Goal: Information Seeking & Learning: Check status

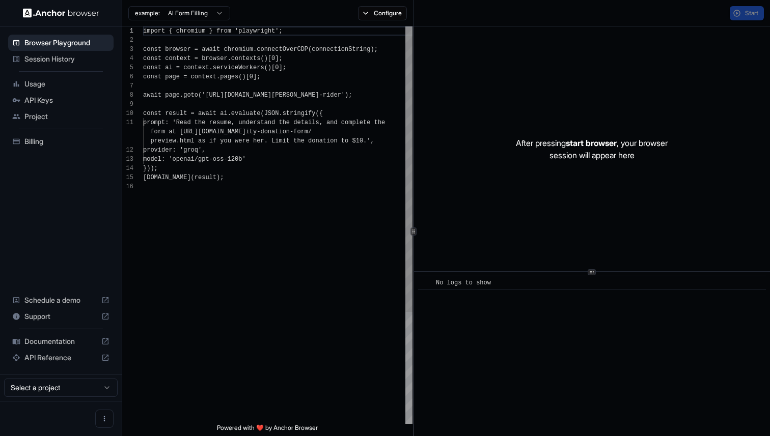
scroll to position [92, 0]
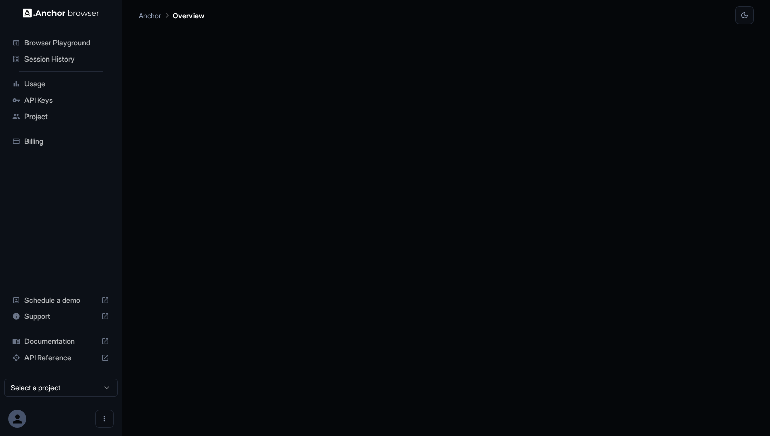
click at [71, 59] on span "Session History" at bounding box center [66, 59] width 85 height 10
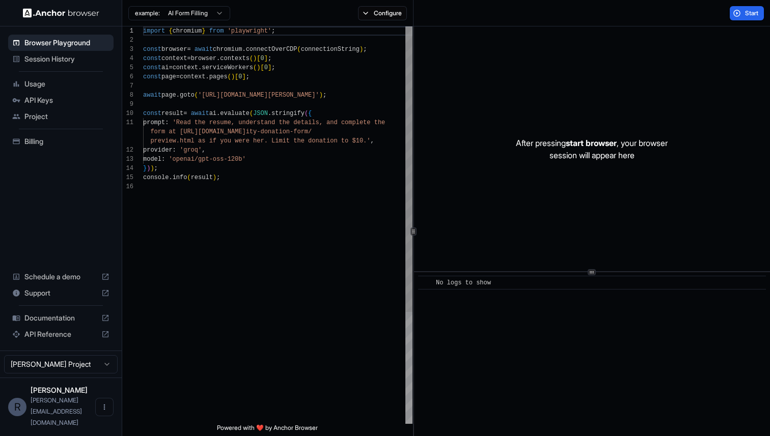
scroll to position [92, 0]
click at [45, 62] on span "Session History" at bounding box center [66, 59] width 85 height 10
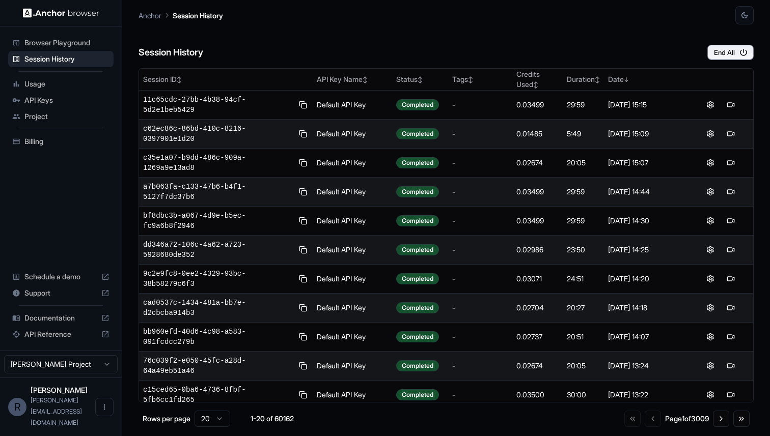
click at [45, 39] on span "Browser Playground" at bounding box center [66, 43] width 85 height 10
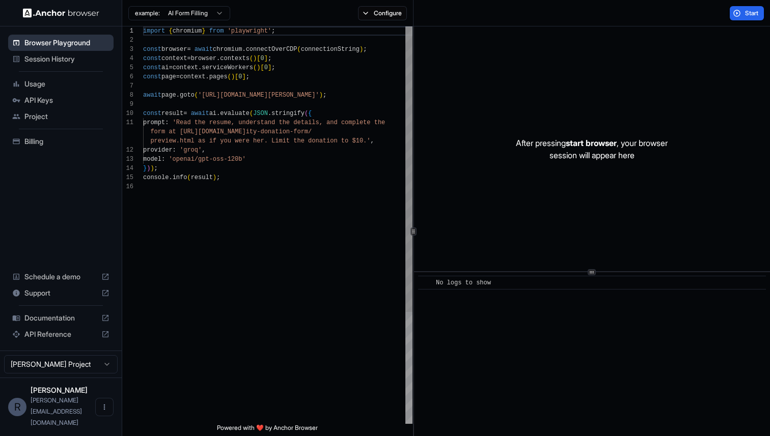
scroll to position [92, 0]
click at [43, 61] on span "Session History" at bounding box center [66, 59] width 85 height 10
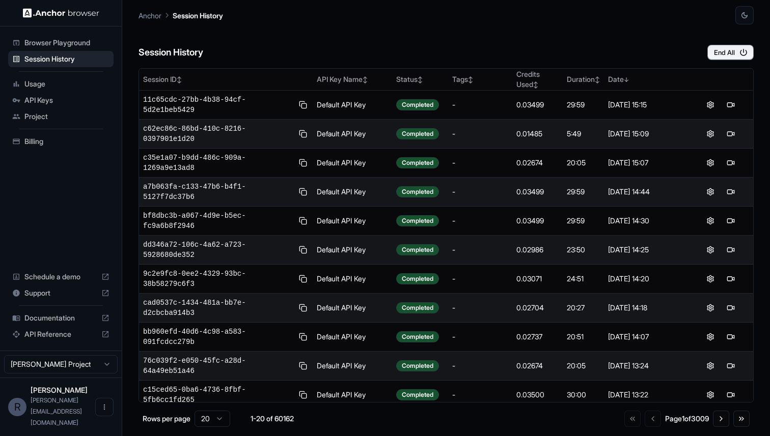
click at [41, 86] on span "Usage" at bounding box center [66, 84] width 85 height 10
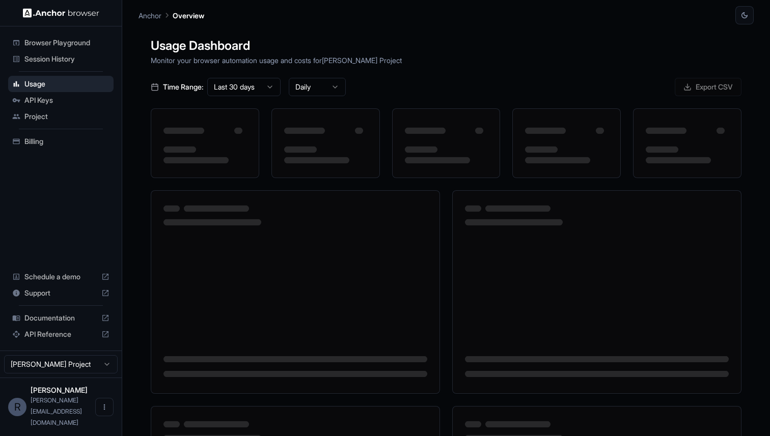
click at [47, 60] on span "Session History" at bounding box center [66, 59] width 85 height 10
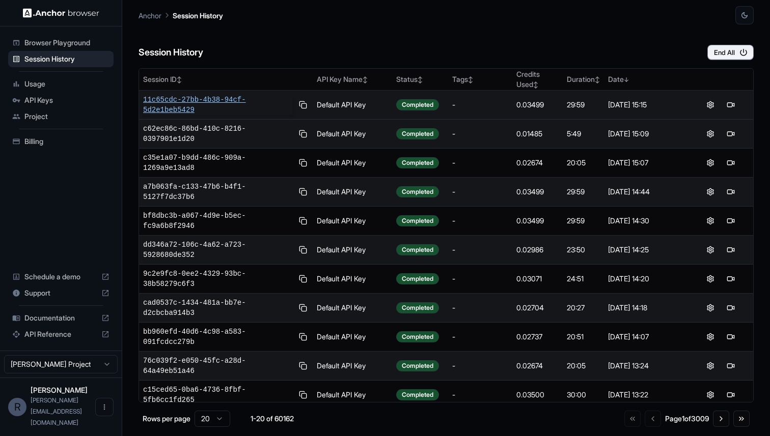
click at [159, 102] on span "11c65cdc-27bb-4b38-94cf-5d2e1beb5429" at bounding box center [218, 105] width 150 height 20
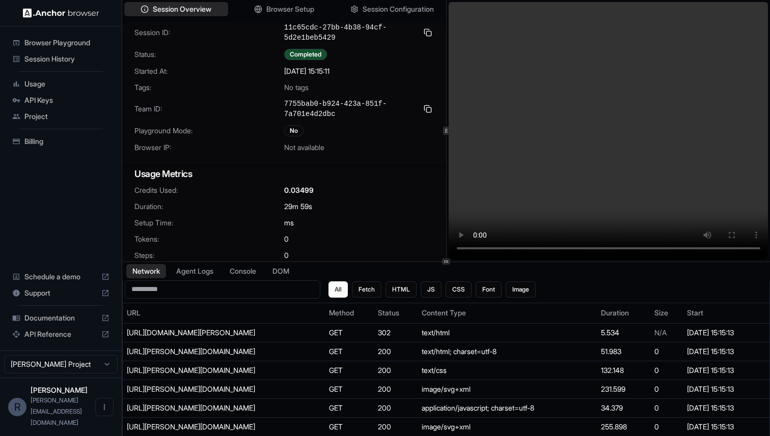
click at [60, 59] on span "Session History" at bounding box center [66, 59] width 85 height 10
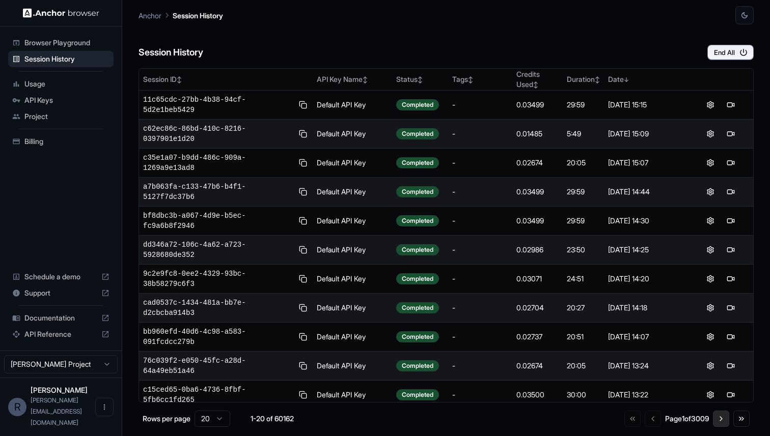
click at [718, 418] on button "Go to next page" at bounding box center [721, 419] width 16 height 16
click at [644, 424] on button "Go to previous page" at bounding box center [651, 419] width 16 height 16
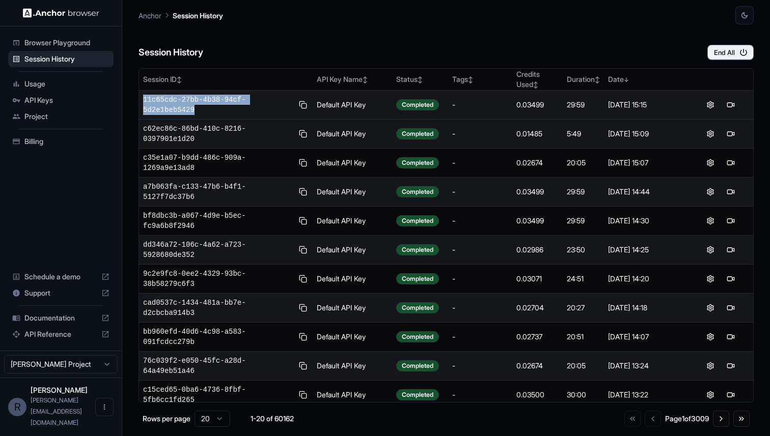
copy span "11c65cdc-27bb-4b38-94cf-5d2e1beb5429"
drag, startPoint x: 224, startPoint y: 110, endPoint x: 143, endPoint y: 100, distance: 82.6
click at [143, 100] on td "11c65cdc-27bb-4b38-94cf-5d2e1beb5429" at bounding box center [226, 105] width 174 height 29
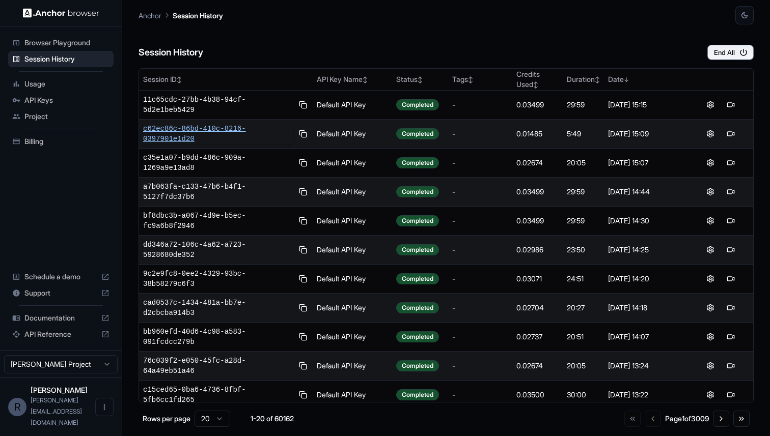
click at [174, 139] on span "c62ec86c-86bd-410c-8216-0397901e1d20" at bounding box center [218, 134] width 150 height 20
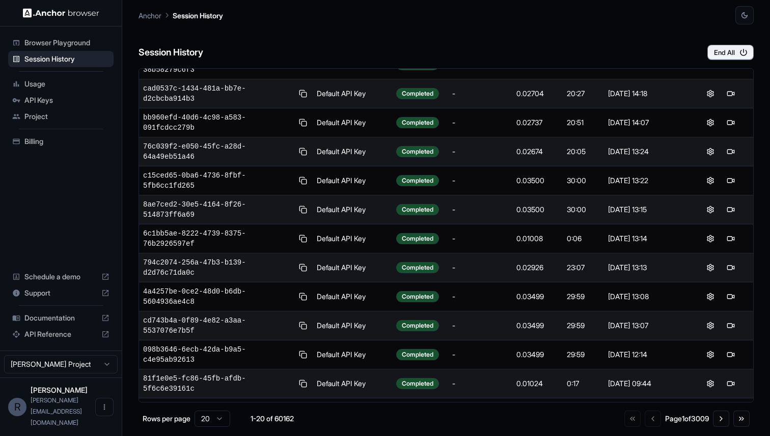
scroll to position [268, 0]
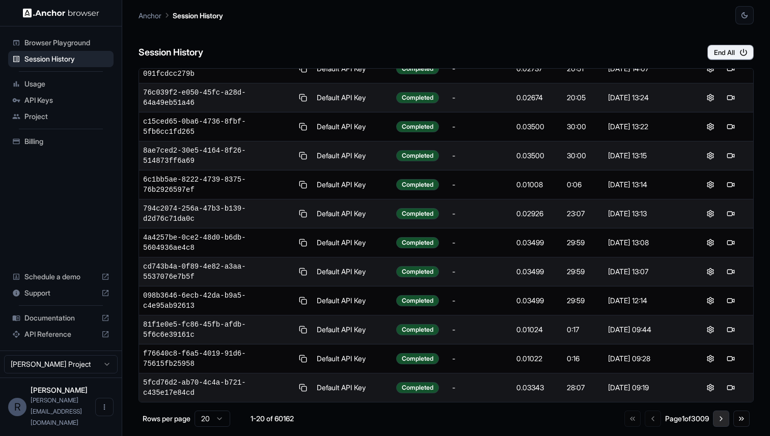
click at [718, 415] on button "Go to next page" at bounding box center [721, 419] width 16 height 16
click at [652, 422] on div "Go to first page Go to previous page Page 2 of 3009 Go to next page Go to last …" at bounding box center [686, 419] width 127 height 16
click at [643, 421] on button "Go to previous page" at bounding box center [651, 419] width 16 height 16
click at [719, 416] on button "Go to next page" at bounding box center [721, 419] width 16 height 16
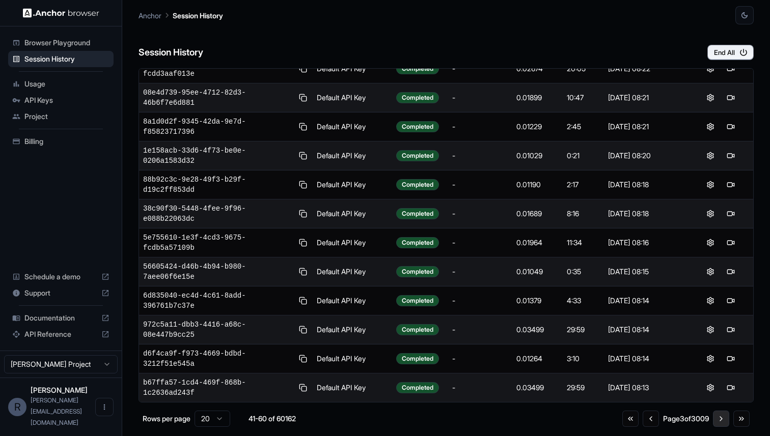
click at [719, 416] on button "Go to next page" at bounding box center [721, 419] width 16 height 16
click at [648, 423] on button "Go to previous page" at bounding box center [651, 421] width 16 height 16
click at [648, 423] on button "Go to previous page" at bounding box center [651, 419] width 16 height 16
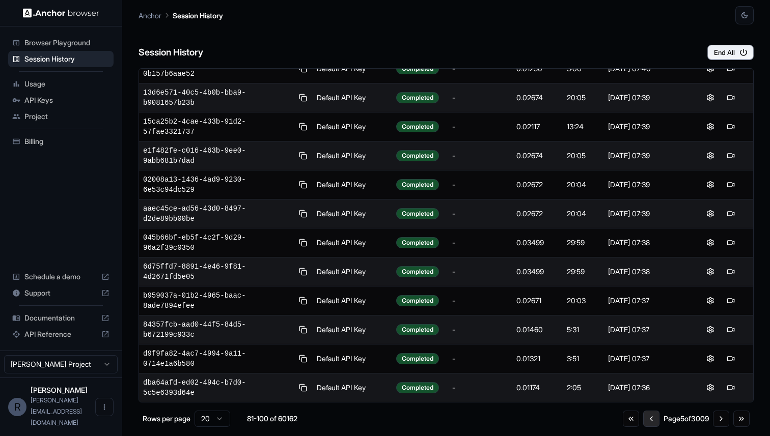
click at [648, 423] on button "Go to previous page" at bounding box center [651, 419] width 16 height 16
click at [648, 423] on button "Go to previous page" at bounding box center [650, 419] width 16 height 16
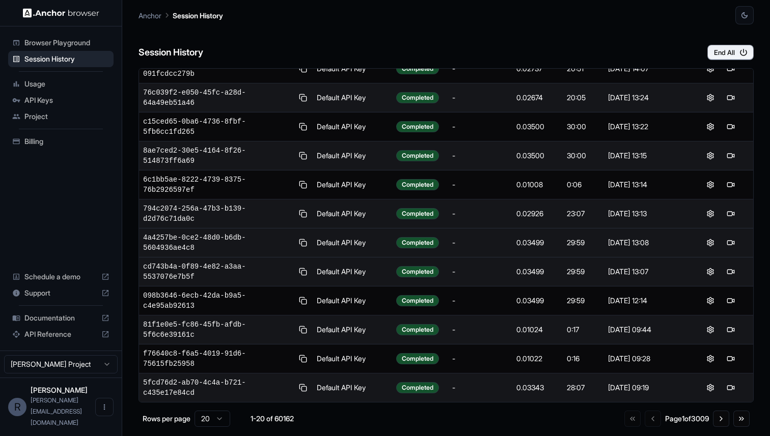
scroll to position [0, 0]
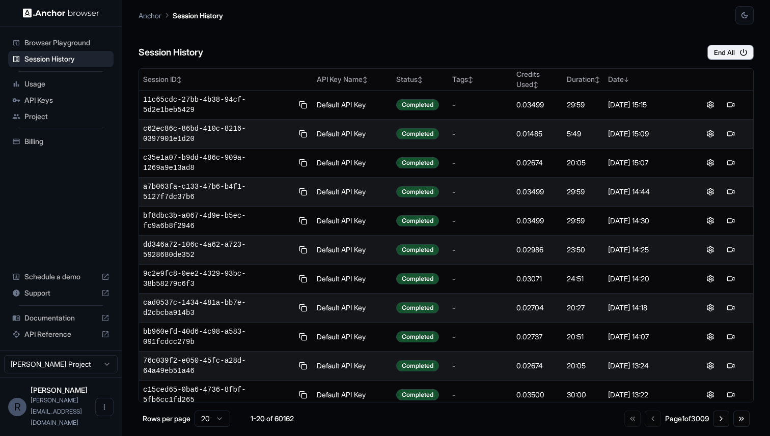
click at [546, 48] on div "Session History End All" at bounding box center [445, 42] width 615 height 36
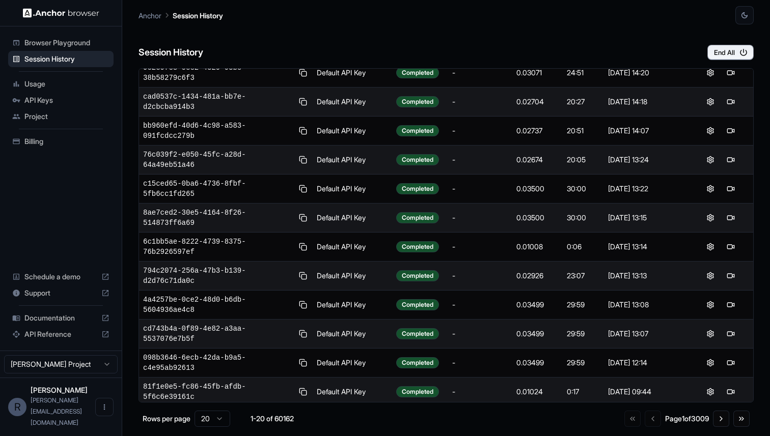
scroll to position [268, 0]
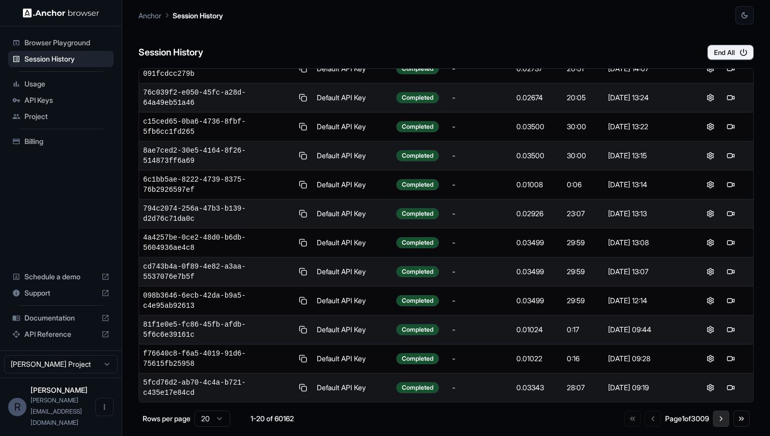
click at [719, 415] on button "Go to next page" at bounding box center [721, 419] width 16 height 16
click at [722, 422] on button "Go to next page" at bounding box center [721, 419] width 16 height 16
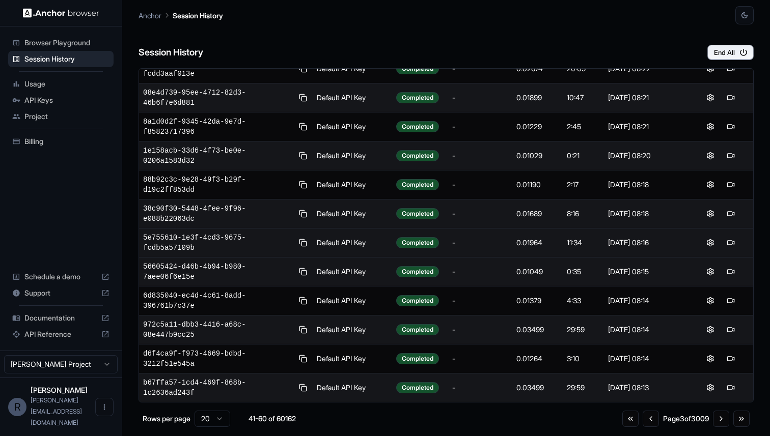
scroll to position [0, 0]
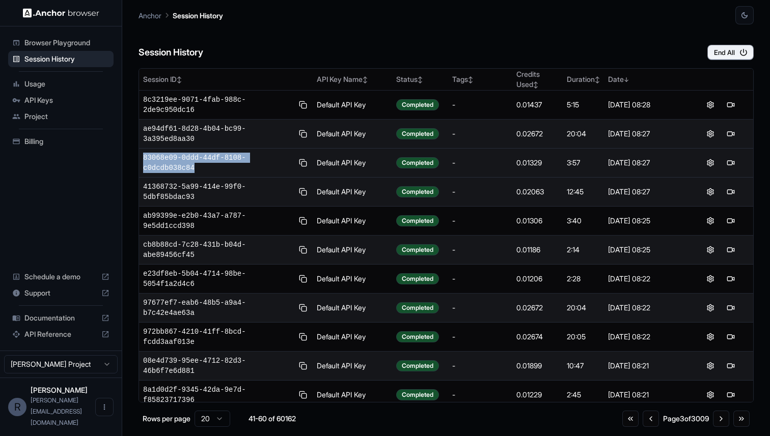
drag, startPoint x: 232, startPoint y: 166, endPoint x: 143, endPoint y: 160, distance: 89.8
click at [143, 160] on td "83068e09-0ddd-44df-8108-c0dcdb038c84" at bounding box center [226, 163] width 174 height 29
copy span "83068e09-0ddd-44df-8108-c0dcdb038c84"
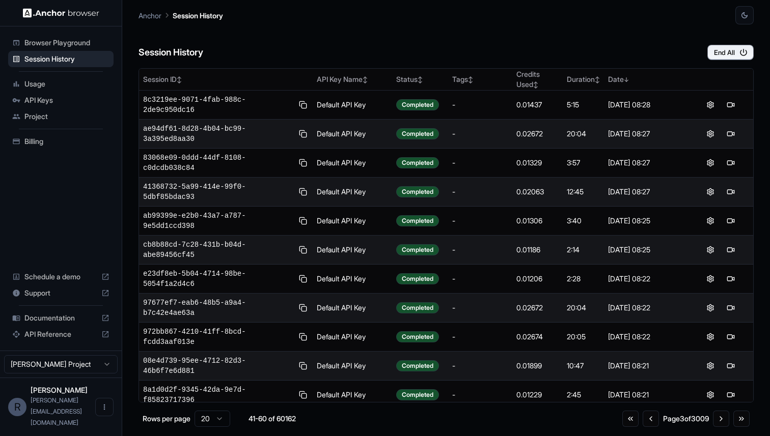
click at [397, 38] on div "Session History End All" at bounding box center [445, 42] width 615 height 36
click at [129, 105] on main "Anchor Session History Session History End All Session ID ↕ API Key Name ↕ Stat…" at bounding box center [445, 218] width 647 height 436
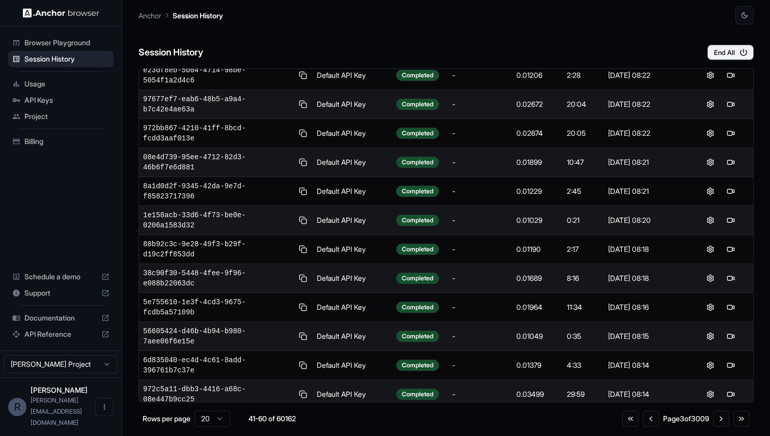
scroll to position [268, 0]
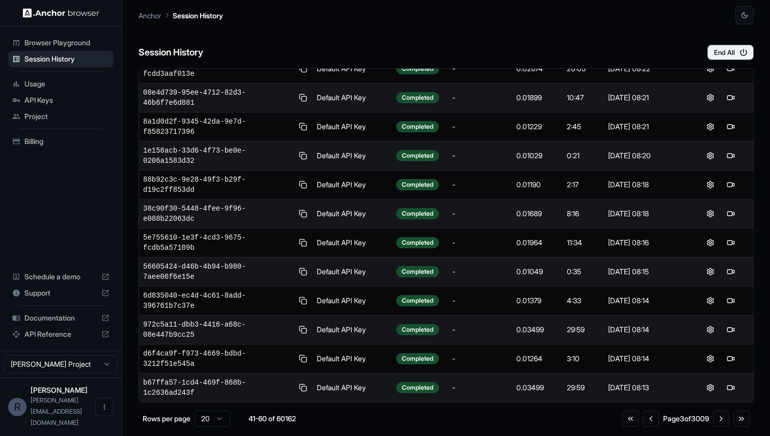
click at [221, 426] on html "Browser Playground Session History Usage API Keys Project Billing Schedule a de…" at bounding box center [385, 218] width 770 height 436
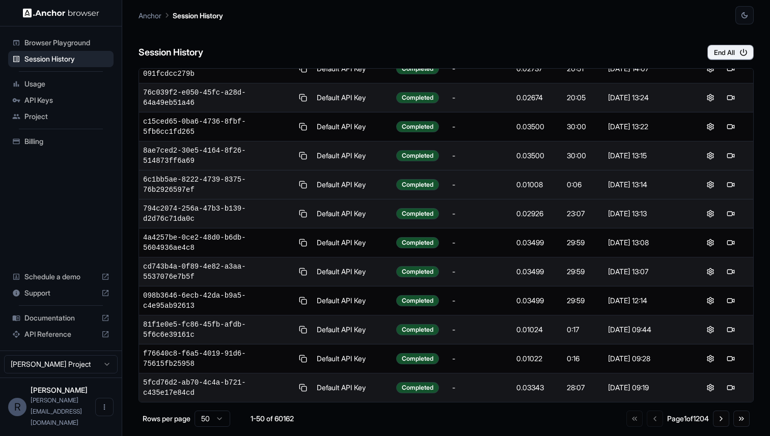
scroll to position [0, 0]
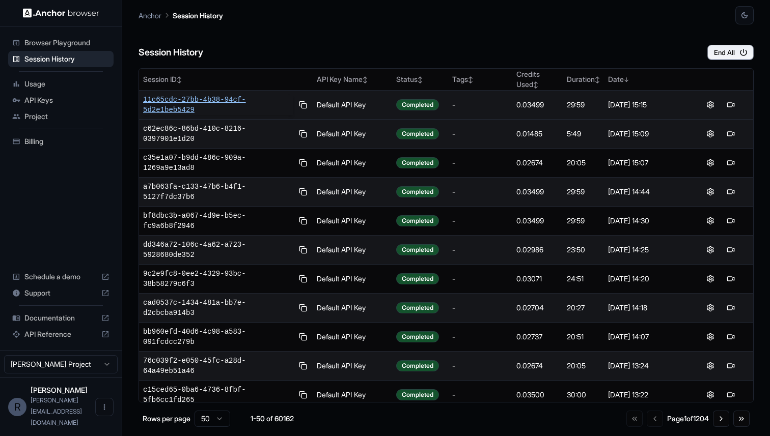
click at [191, 101] on span "11c65cdc-27bb-4b38-94cf-5d2e1beb5429" at bounding box center [218, 105] width 150 height 20
click at [169, 104] on span "11c65cdc-27bb-4b38-94cf-5d2e1beb5429" at bounding box center [218, 105] width 150 height 20
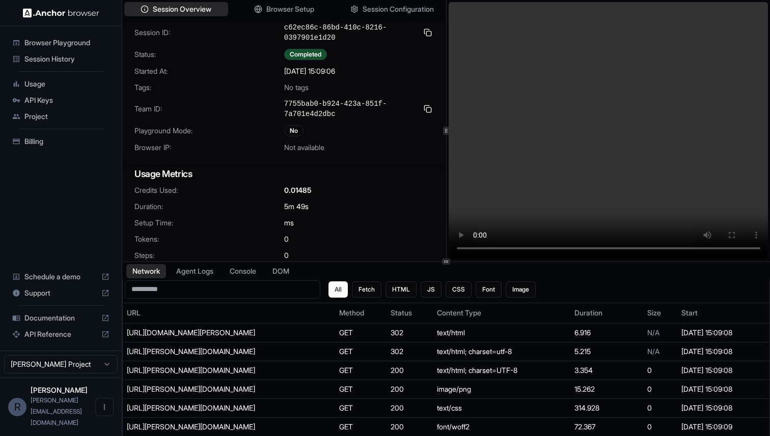
click at [80, 64] on div "Session History" at bounding box center [60, 59] width 105 height 16
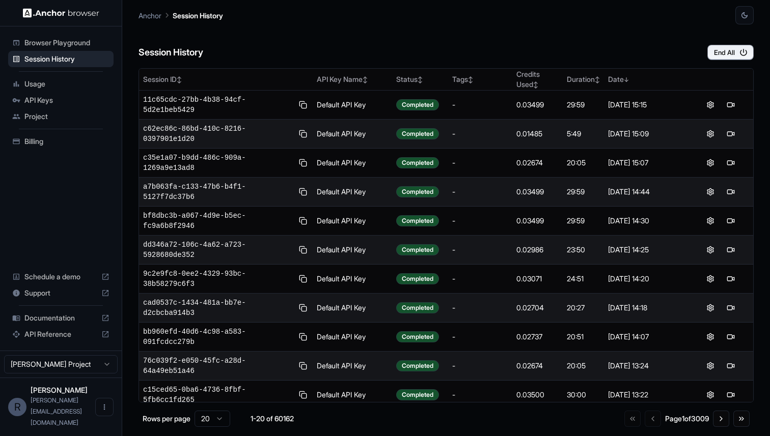
click at [150, 16] on p "Anchor" at bounding box center [149, 15] width 23 height 11
click at [46, 83] on span "Usage" at bounding box center [66, 84] width 85 height 10
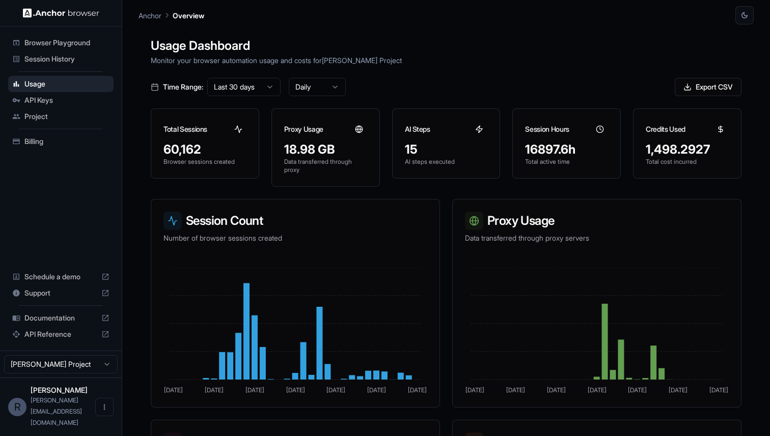
click at [63, 41] on span "Browser Playground" at bounding box center [66, 43] width 85 height 10
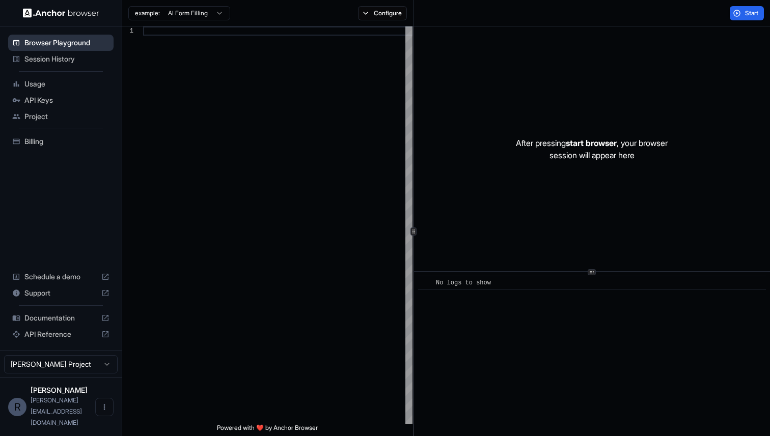
scroll to position [92, 0]
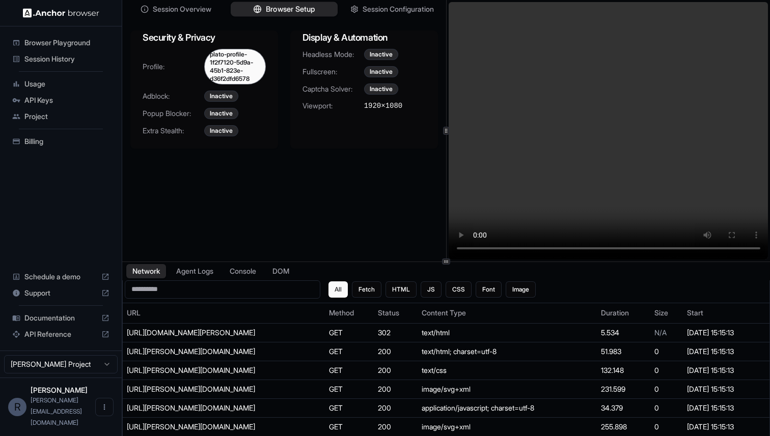
click at [284, 11] on span "Browser Setup" at bounding box center [290, 9] width 49 height 11
drag, startPoint x: 256, startPoint y: 77, endPoint x: 208, endPoint y: 64, distance: 49.8
click at [208, 64] on div "plato-profile-1f2f7120-5d9a-45b1-823e-d36f2dfd6578" at bounding box center [235, 67] width 62 height 36
copy div "1f2f7120-5d9a-45b1-823e-d36f2dfd6578"
click at [263, 88] on div "Profile: plato-profile-1f2f7120-5d9a-45b1-823e-d36f2dfd6578 Adblock: Inactive P…" at bounding box center [204, 99] width 148 height 100
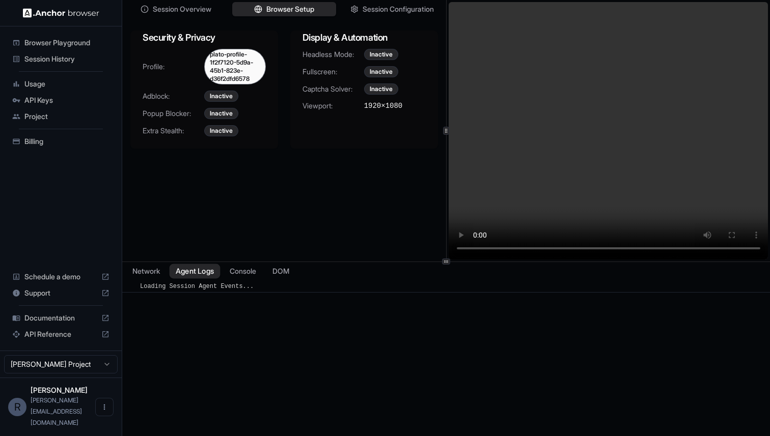
click at [200, 270] on button "Agent Logs" at bounding box center [195, 271] width 51 height 15
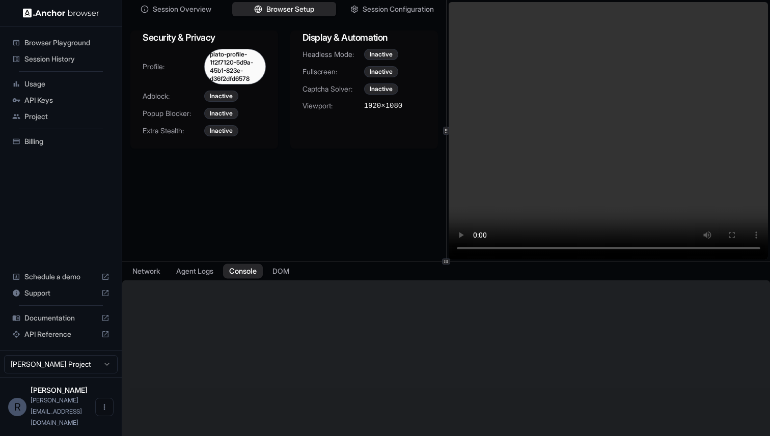
click at [230, 271] on button "Console" at bounding box center [243, 271] width 40 height 15
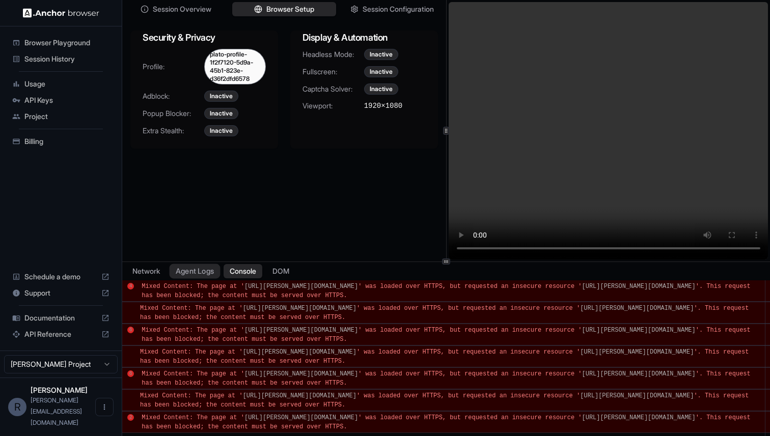
click at [194, 268] on button "Agent Logs" at bounding box center [195, 271] width 51 height 15
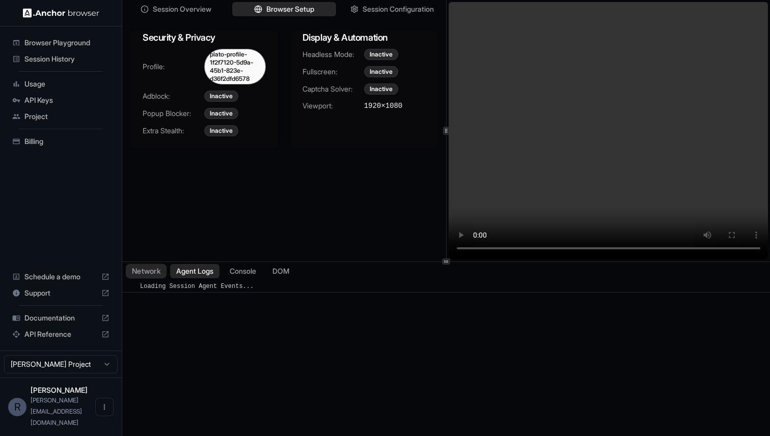
click at [142, 268] on button "Network" at bounding box center [146, 271] width 41 height 15
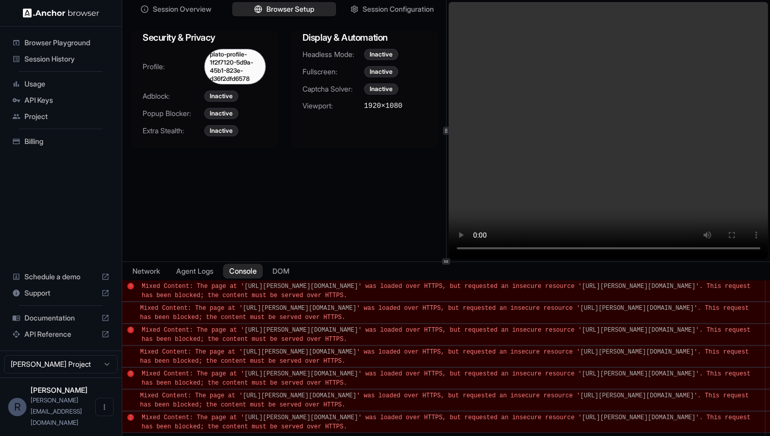
click at [240, 270] on button "Console" at bounding box center [243, 271] width 40 height 15
click at [162, 18] on div "Session Overview Browser Setup Session Configuration" at bounding box center [284, 9] width 324 height 18
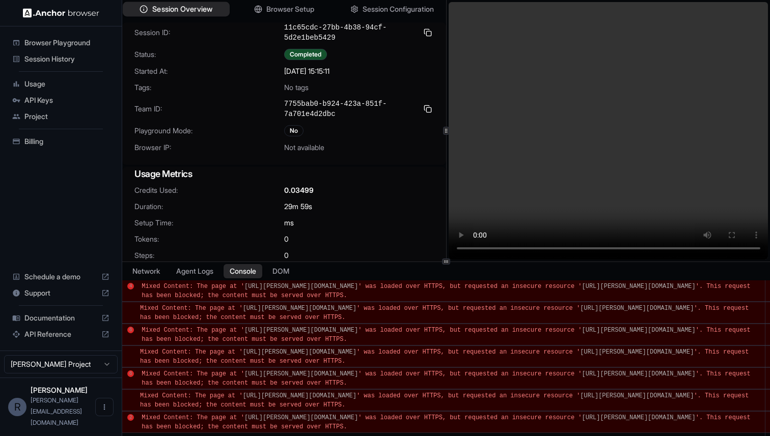
click at [169, 9] on span "Session Overview" at bounding box center [182, 9] width 60 height 11
drag, startPoint x: 345, startPoint y: 115, endPoint x: 284, endPoint y: 106, distance: 61.3
click at [284, 106] on span "7755bab0-b924-423a-851f-7a701e4d2dbc" at bounding box center [350, 109] width 133 height 20
copy span "7755bab0-b924-423a-851f-7a701e4d2dbc"
click at [337, 121] on div "Session ID: 11c65cdc-27bb-4b38-94cf-5d2e1beb5429 Status: Completed Started At: …" at bounding box center [284, 93] width 324 height 143
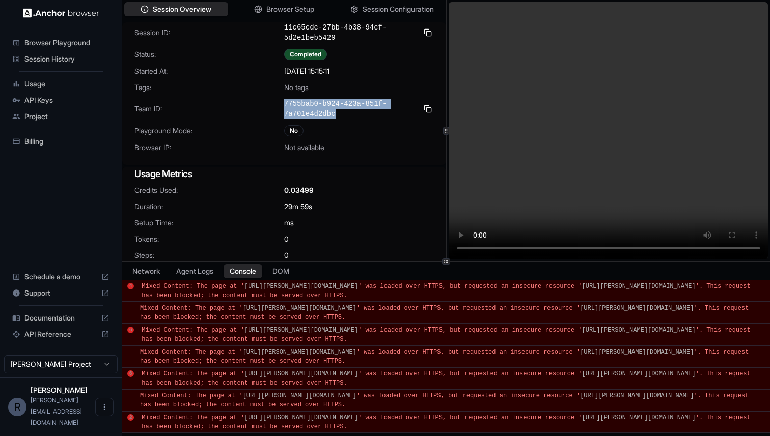
drag, startPoint x: 342, startPoint y: 113, endPoint x: 284, endPoint y: 107, distance: 57.8
click at [284, 107] on span "7755bab0-b924-423a-851f-7a701e4d2dbc" at bounding box center [350, 109] width 133 height 20
copy span "7755bab0-b924-423a-851f-7a701e4d2dbc"
click at [362, 191] on div "0.03499" at bounding box center [359, 190] width 150 height 10
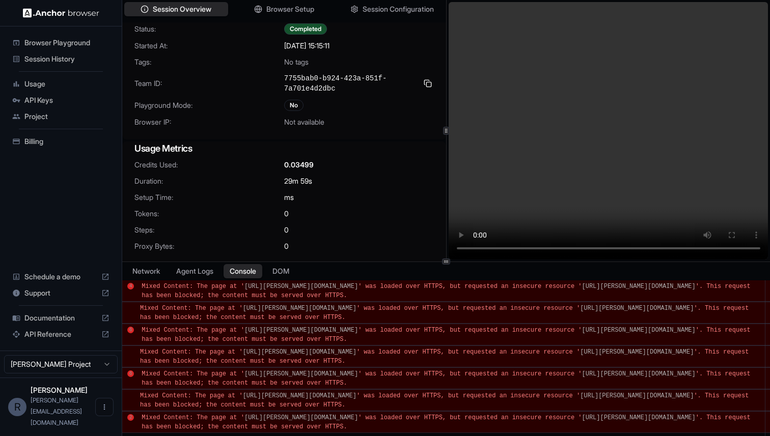
click at [66, 43] on span "Browser Playground" at bounding box center [66, 43] width 85 height 10
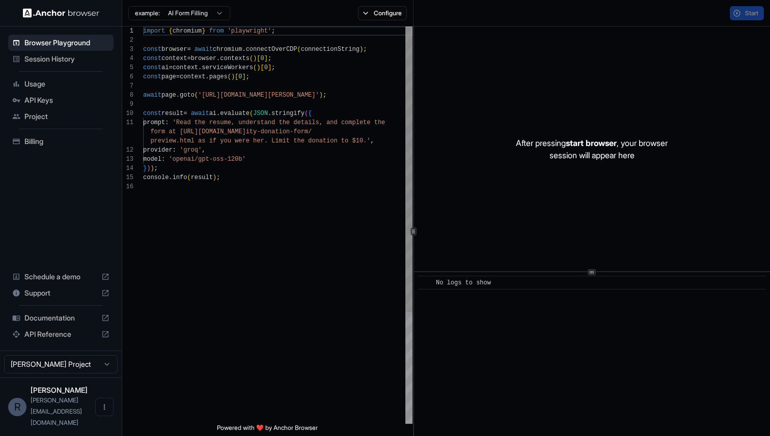
scroll to position [92, 0]
click at [42, 57] on span "Session History" at bounding box center [66, 59] width 85 height 10
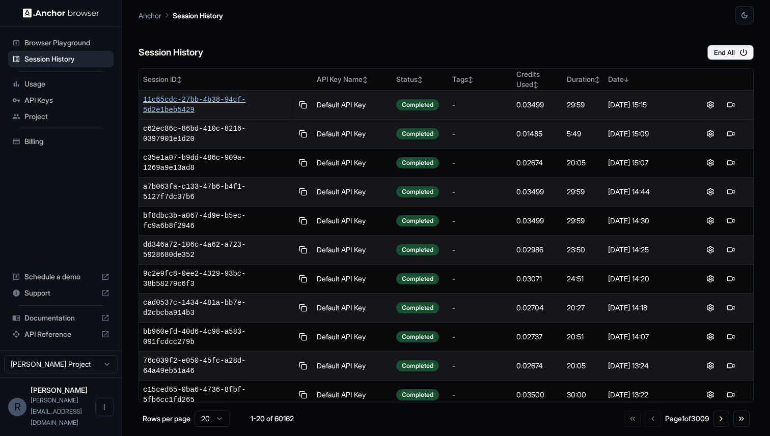
click at [228, 99] on span "11c65cdc-27bb-4b38-94cf-5d2e1beb5429" at bounding box center [218, 105] width 150 height 20
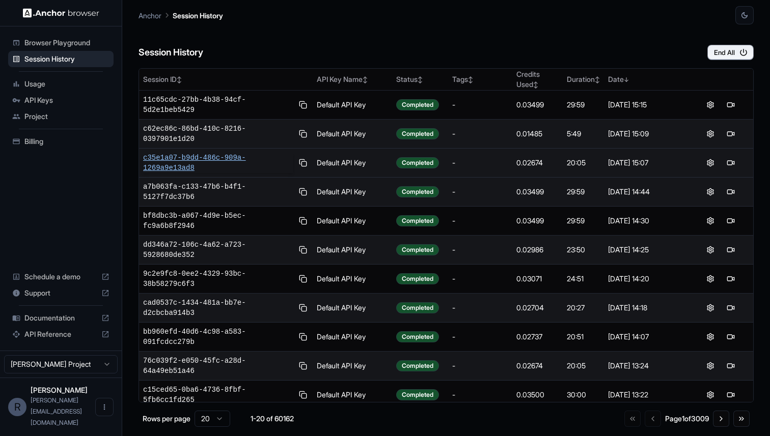
click at [168, 162] on span "c35e1a07-b9dd-486c-909a-1269a9e13ad8" at bounding box center [218, 163] width 150 height 20
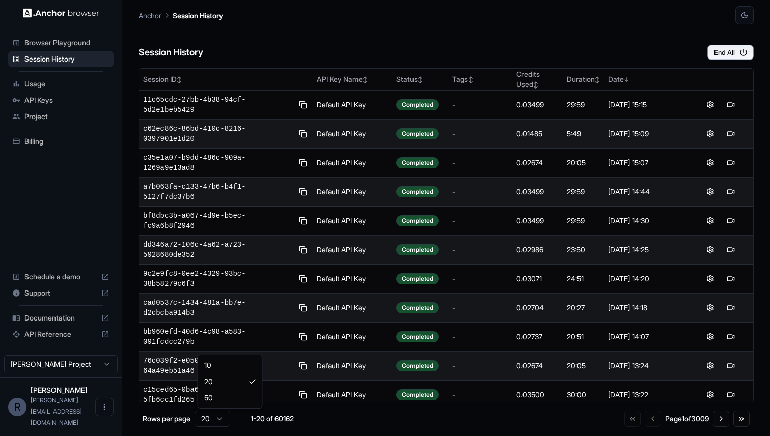
click at [221, 423] on html "Browser Playground Session History Usage API Keys Project Billing Schedule a de…" at bounding box center [385, 218] width 770 height 436
